Goal: Information Seeking & Learning: Find specific fact

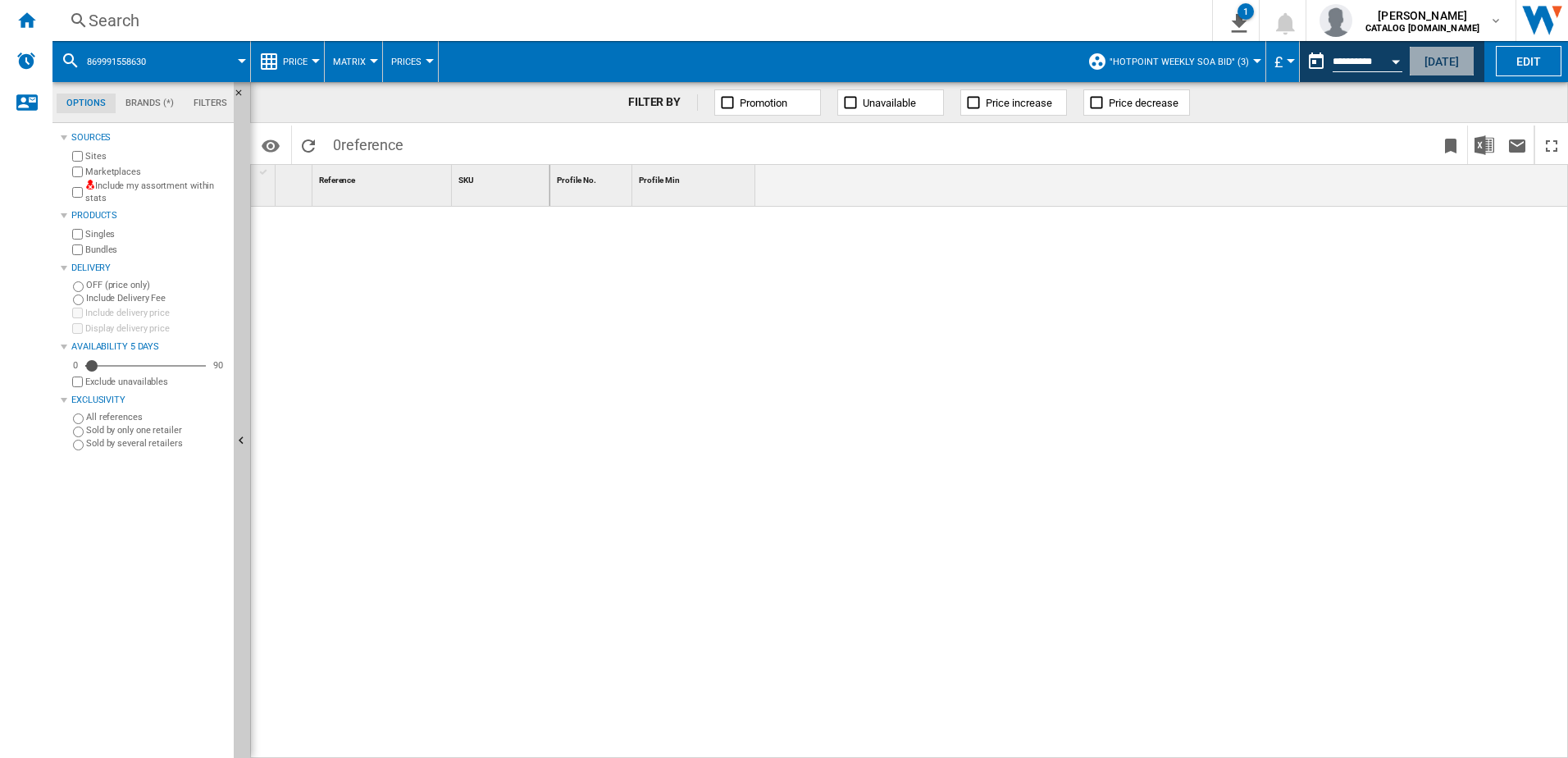
click at [1433, 56] on button "[DATE]" at bounding box center [1442, 62] width 65 height 31
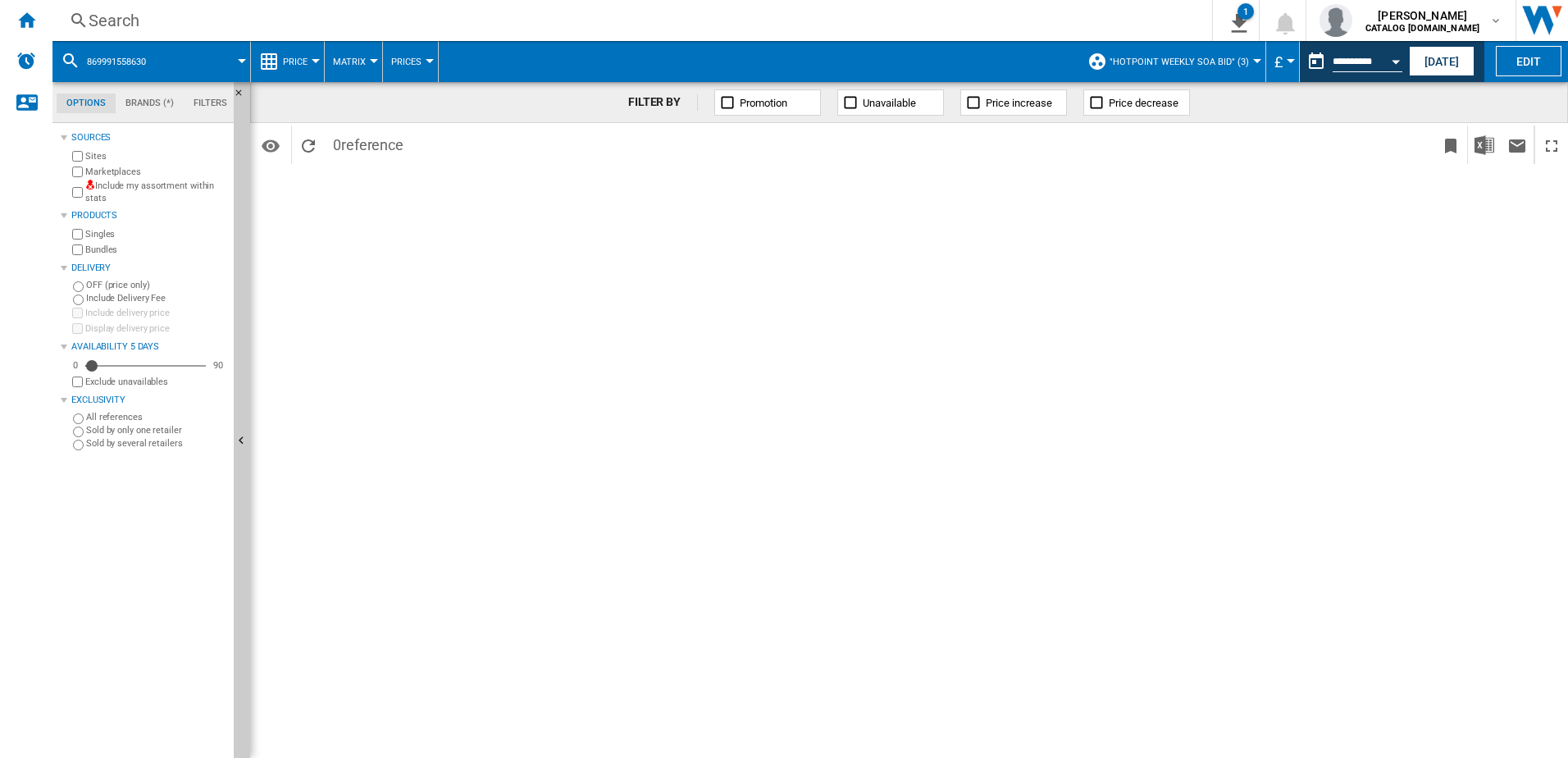
click at [267, 9] on div "Search" at bounding box center [629, 20] width 1082 height 23
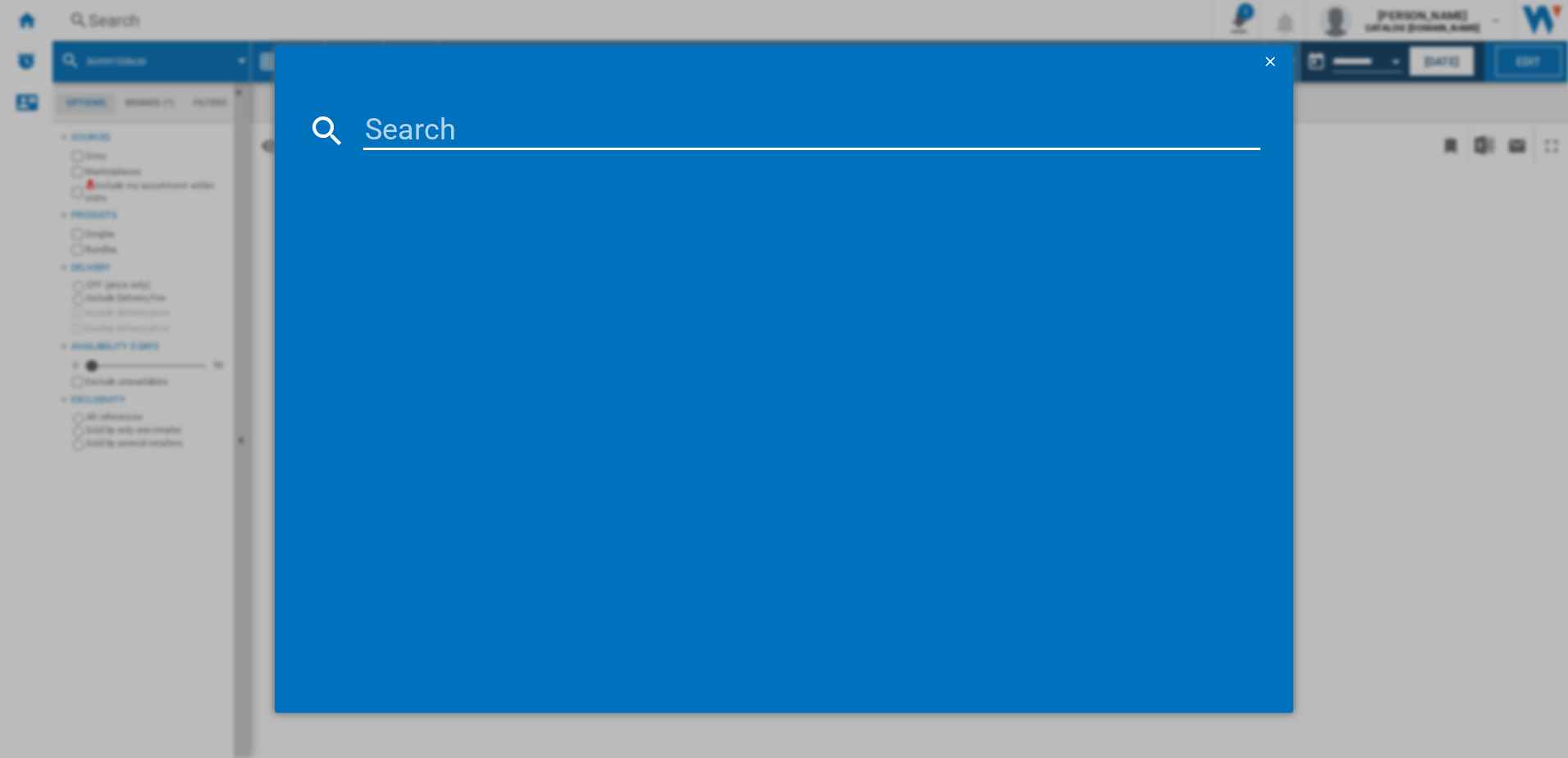
type input "KDC653K"
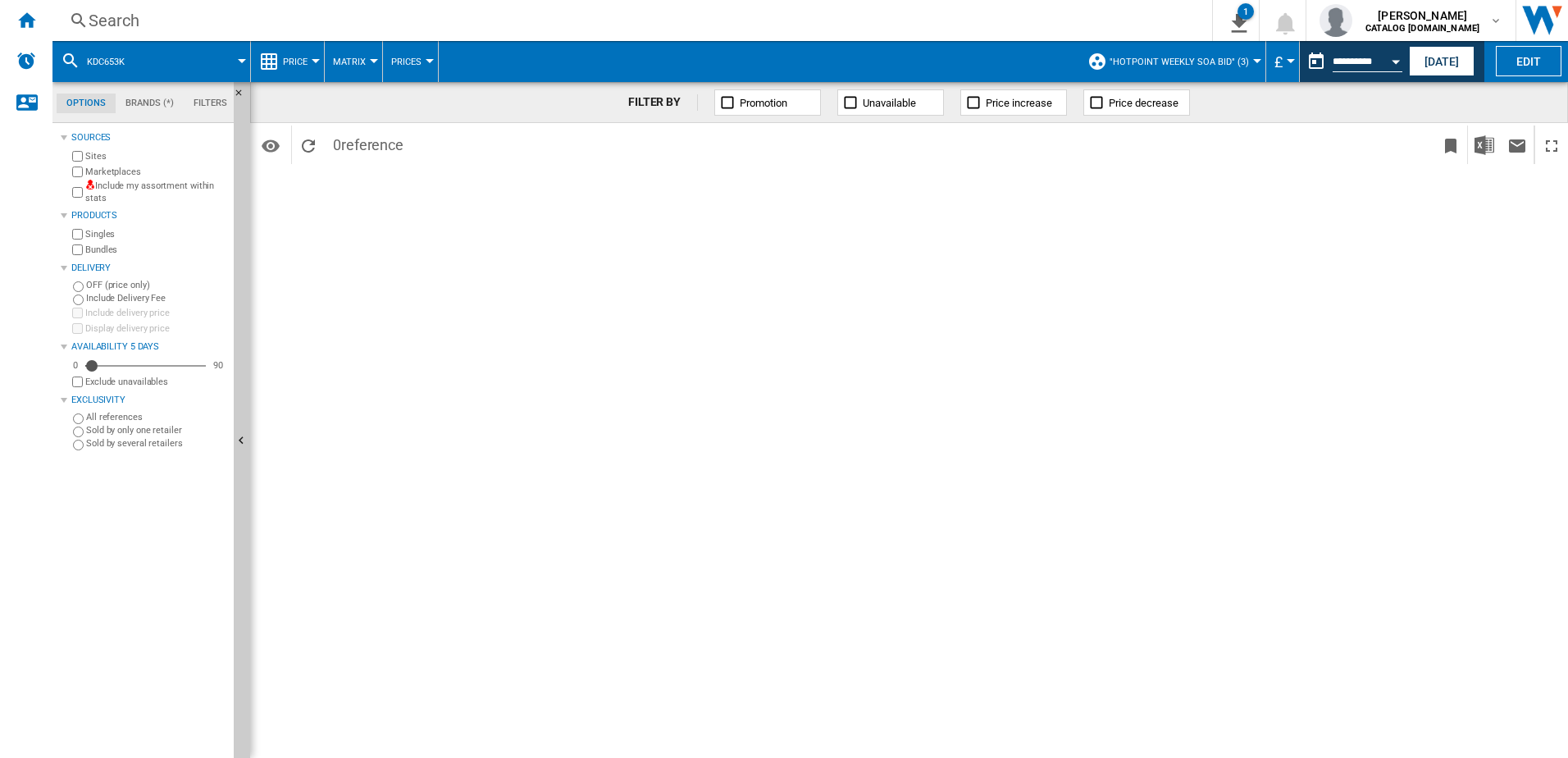
click at [231, 21] on div "Search" at bounding box center [629, 20] width 1082 height 23
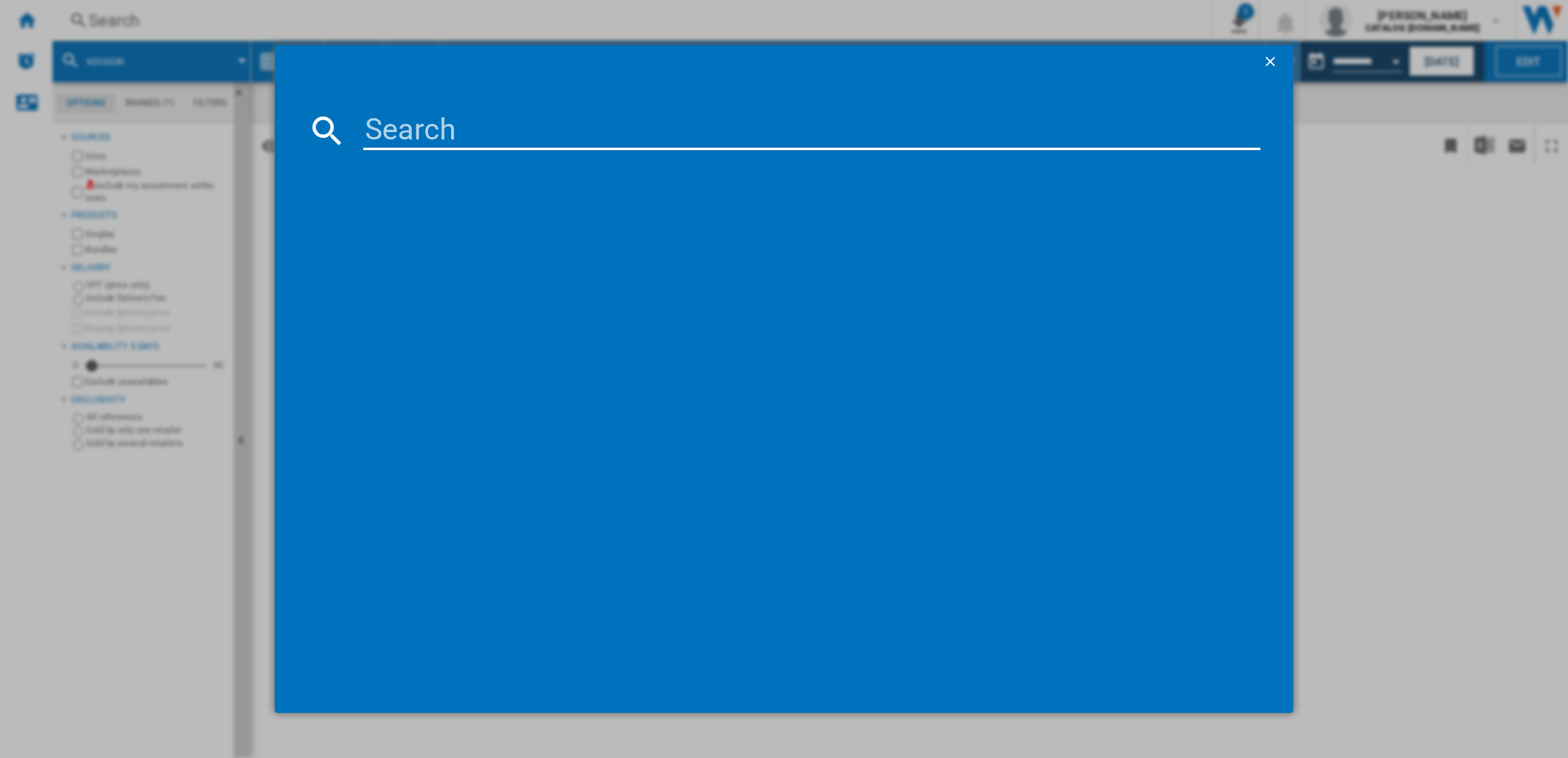
type input "KDC653K"
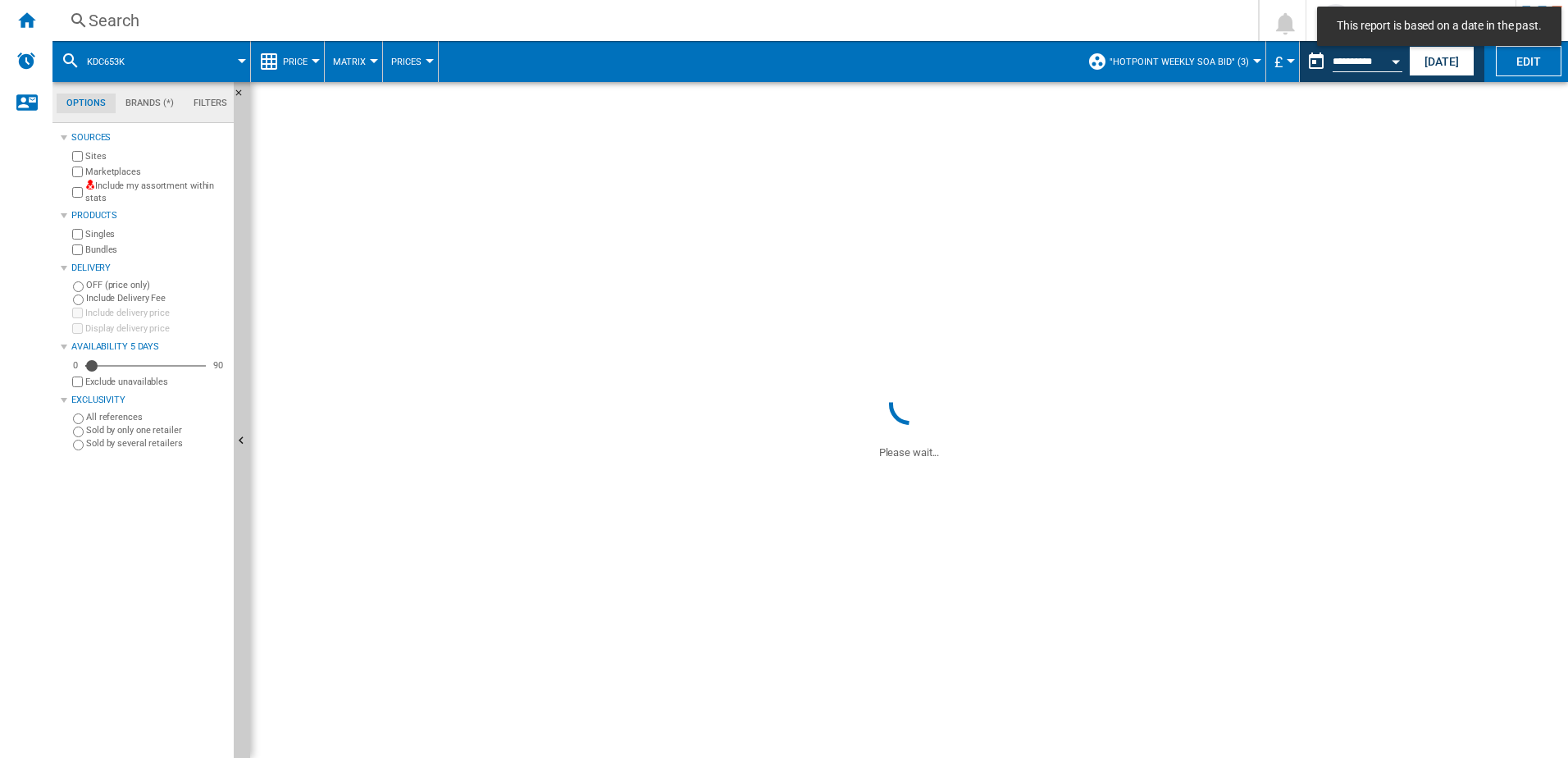
click at [207, 19] on div "Search" at bounding box center [652, 20] width 1127 height 23
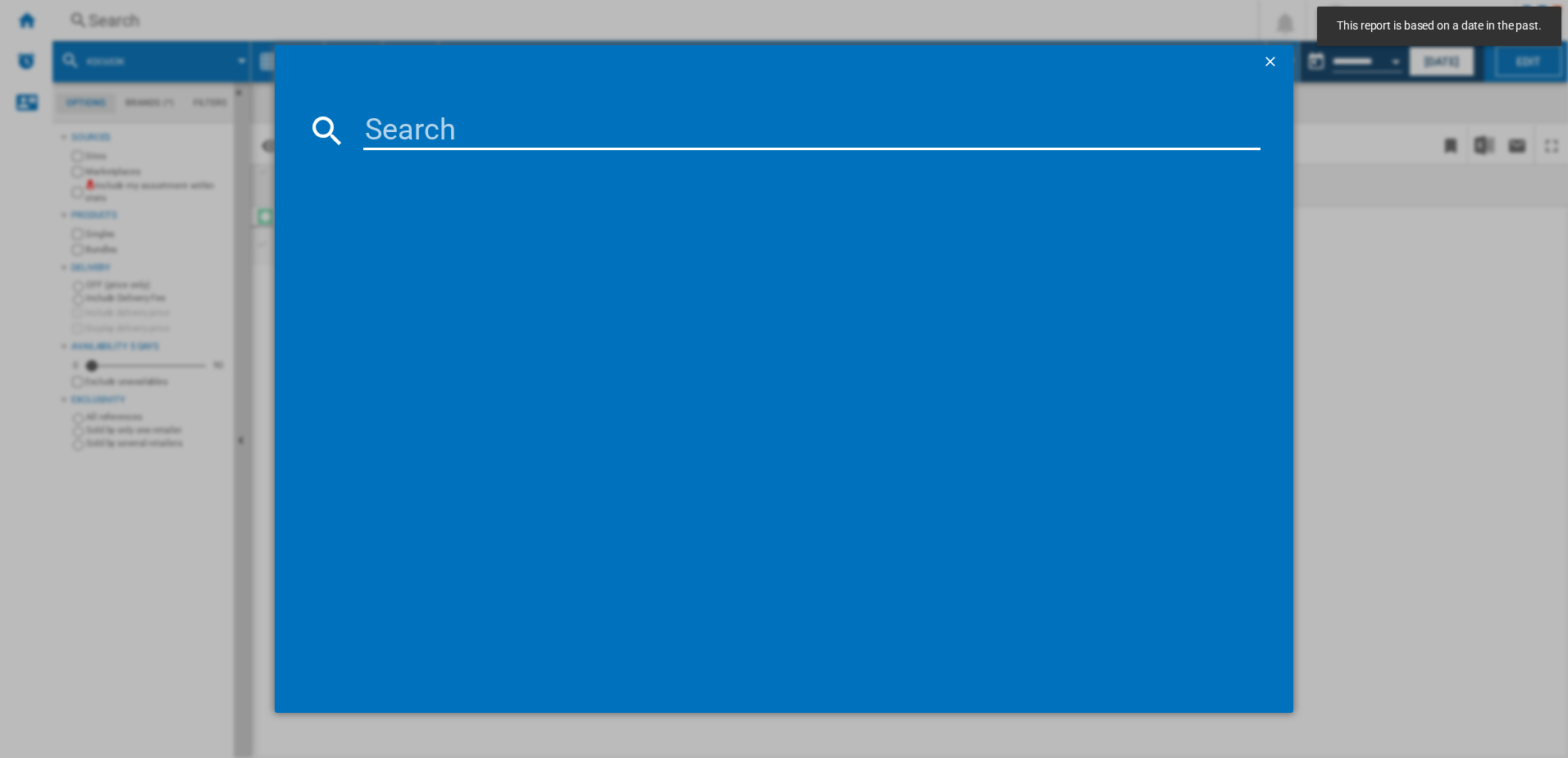
paste input "KDC653K"
type input "KDC653K"
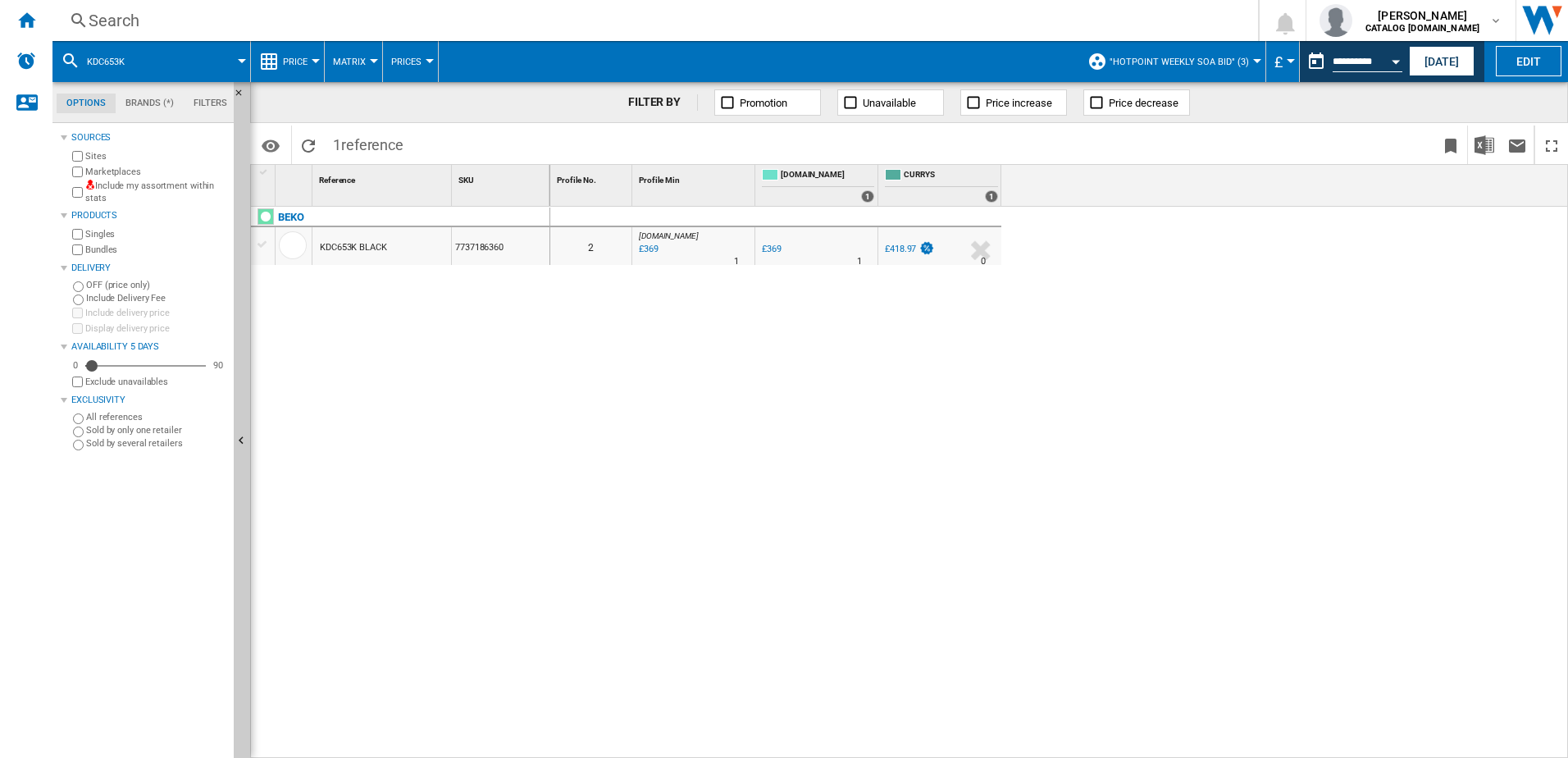
click at [1281, 60] on button "£" at bounding box center [1282, 62] width 16 height 41
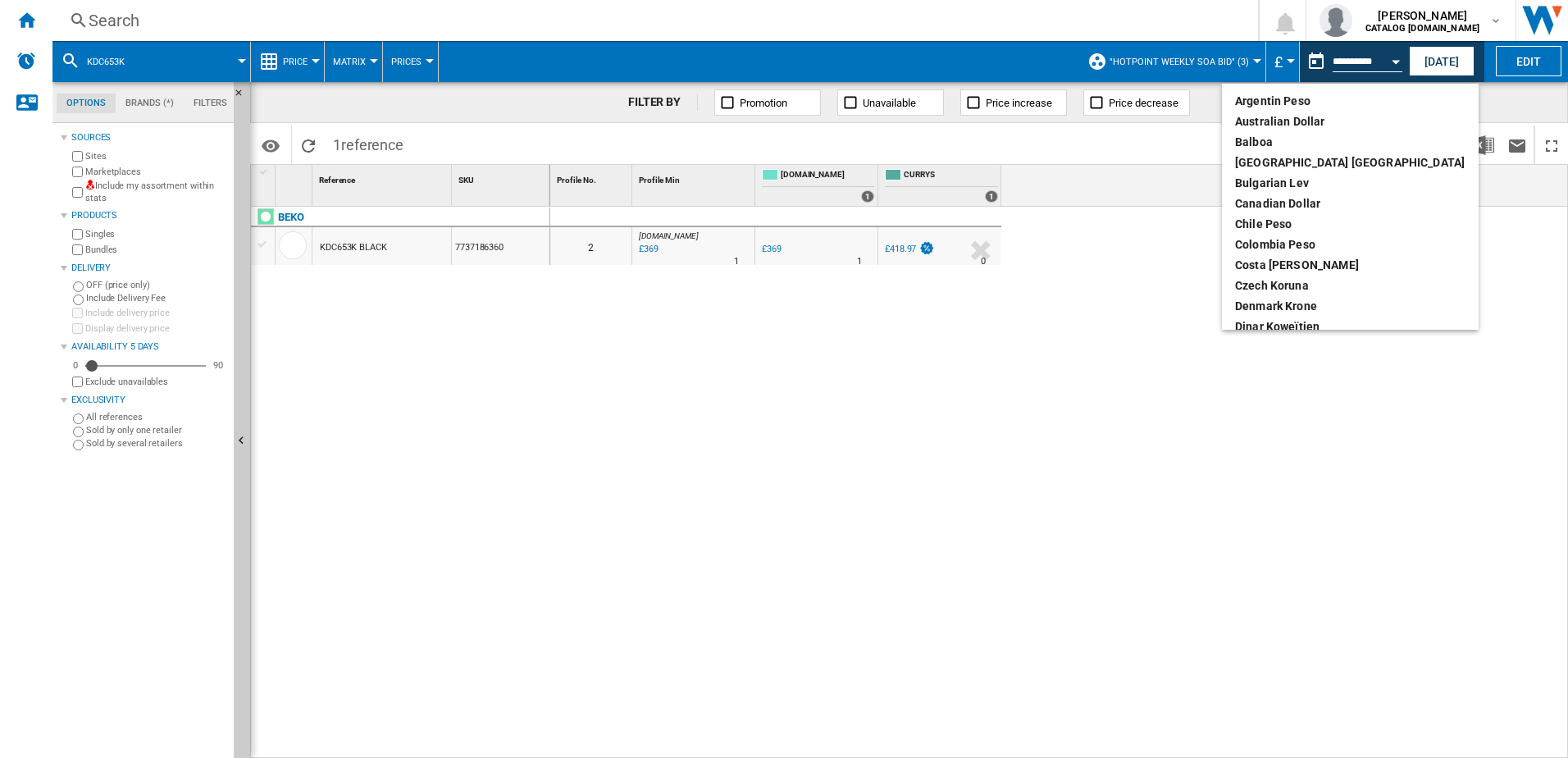
click at [1244, 65] on md-backdrop at bounding box center [784, 379] width 1568 height 758
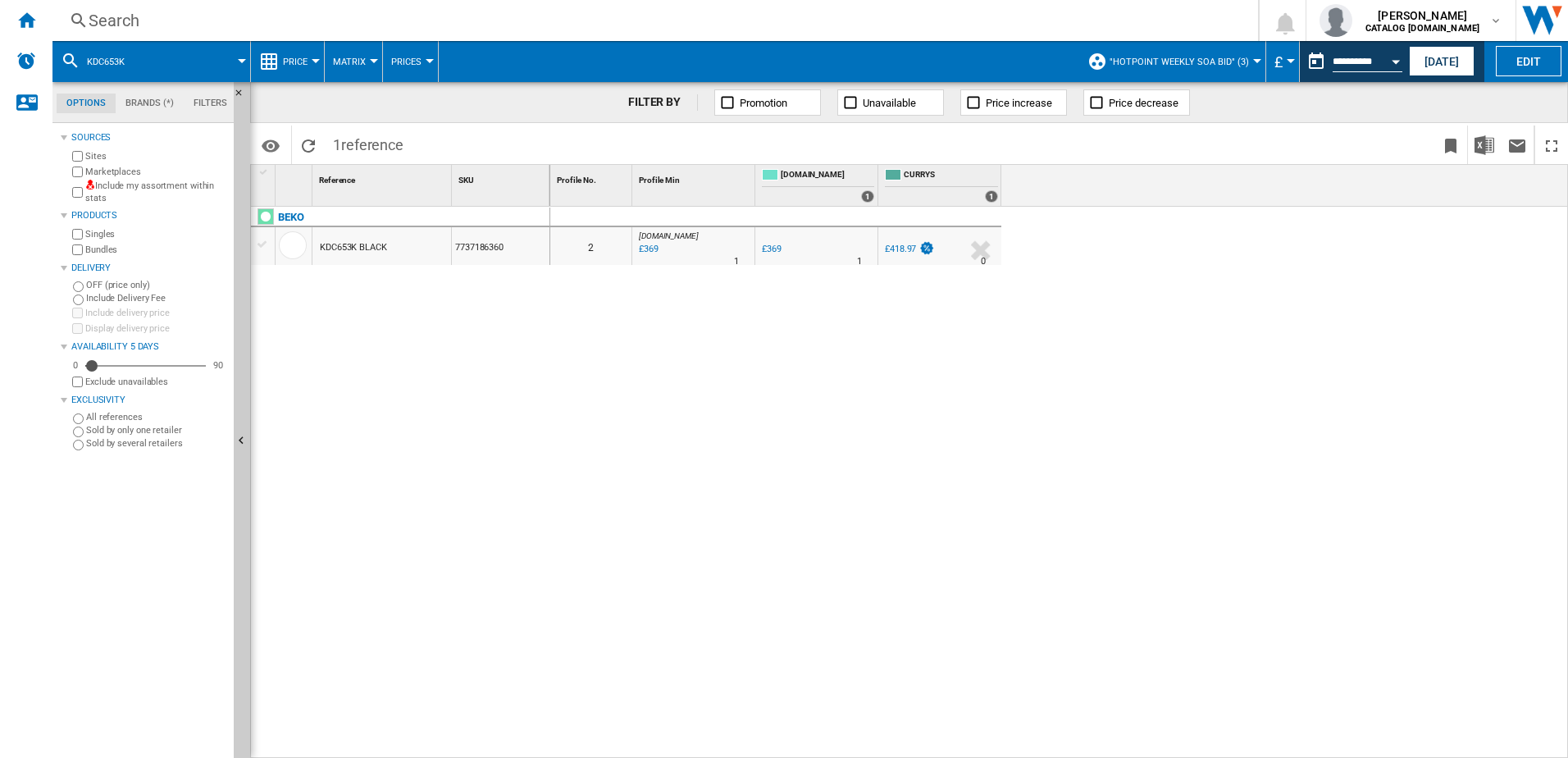
click at [1241, 61] on span ""Hotpoint Weekly SOA BID" (3)" at bounding box center [1179, 62] width 139 height 11
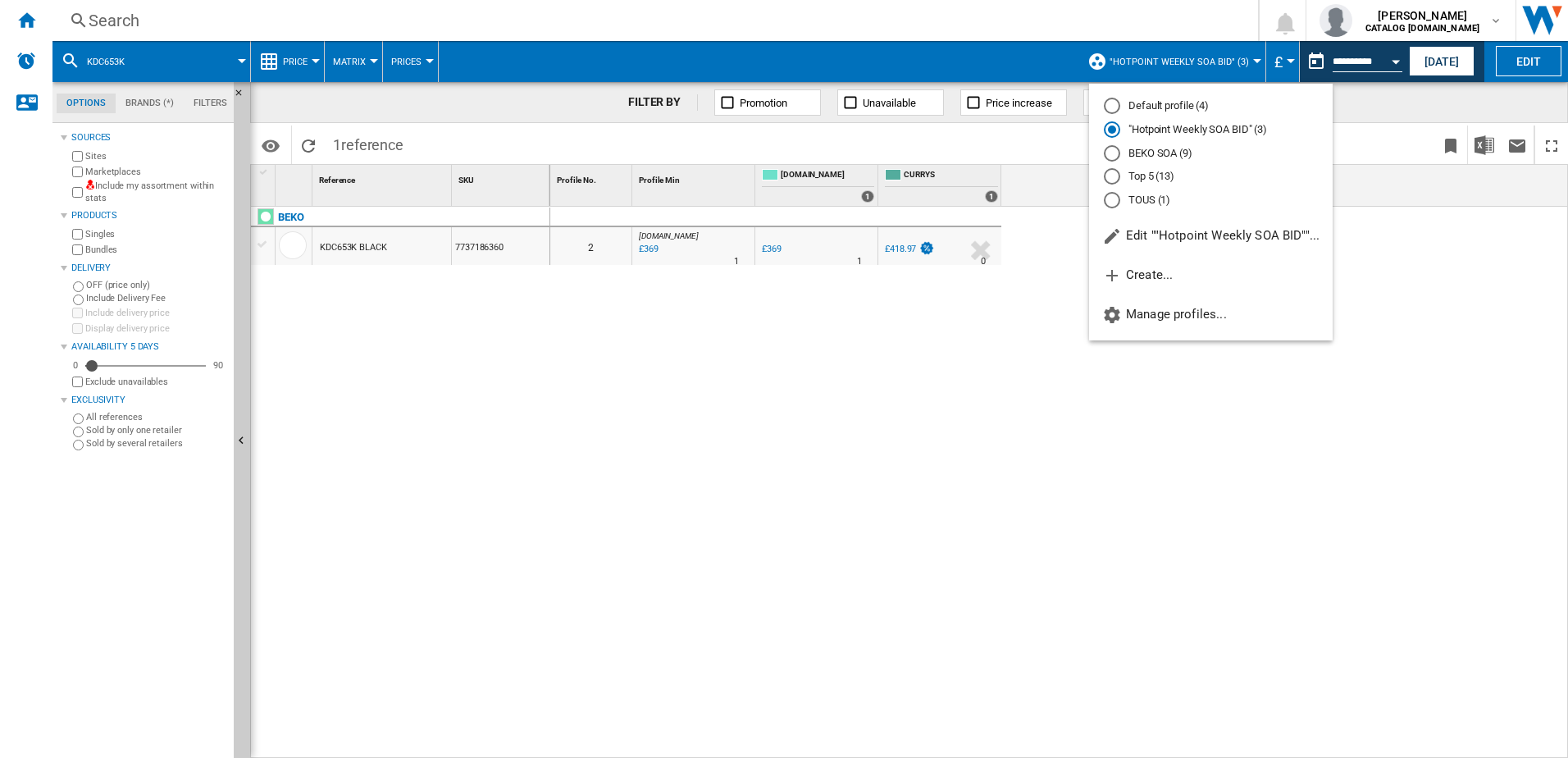
click at [1176, 151] on md-radio-button "BEKO SOA (9)" at bounding box center [1210, 153] width 214 height 15
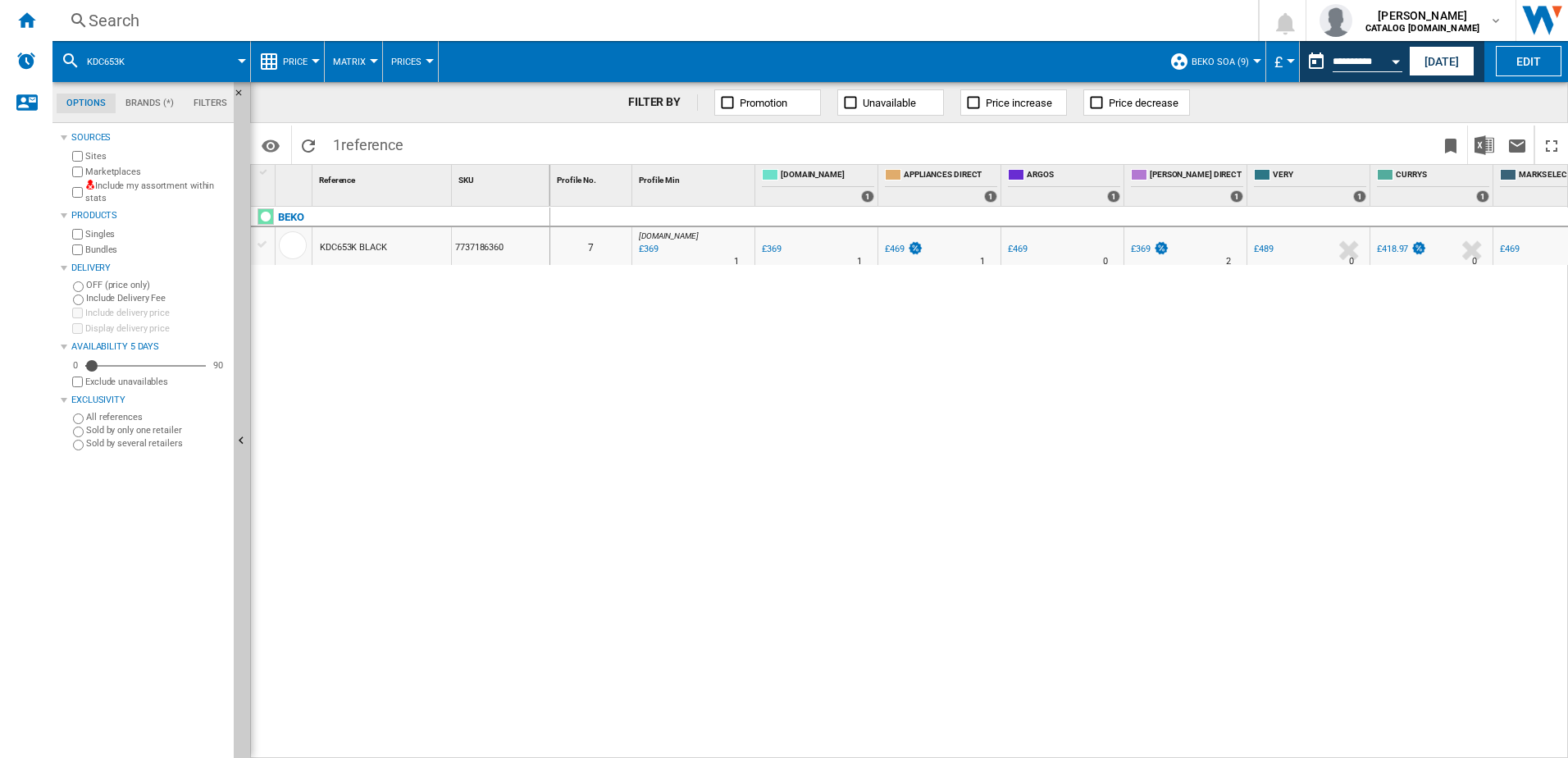
click at [129, 16] on div "Search" at bounding box center [652, 20] width 1127 height 23
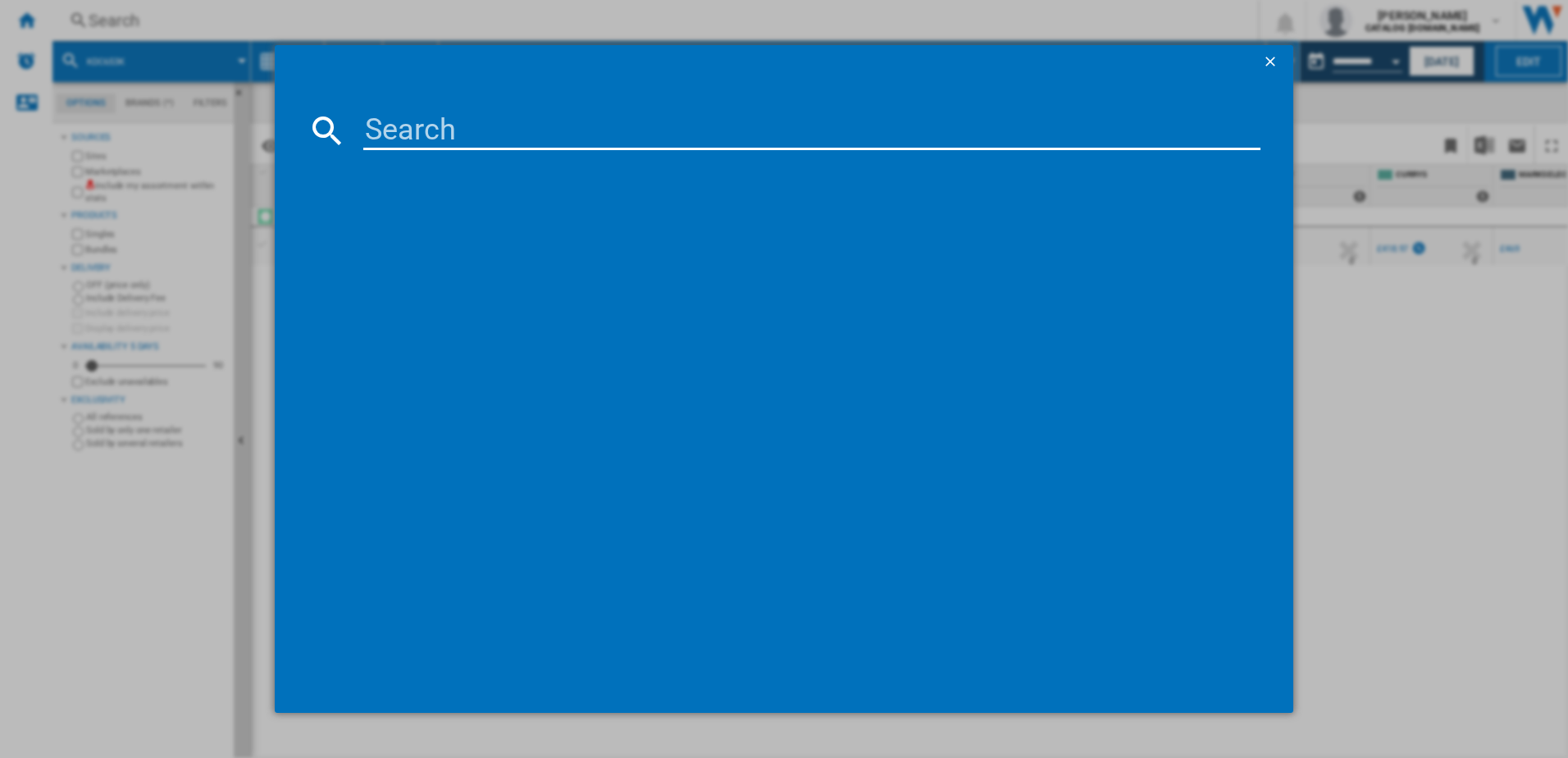
type input "KTC611K"
